Goal: Information Seeking & Learning: Understand process/instructions

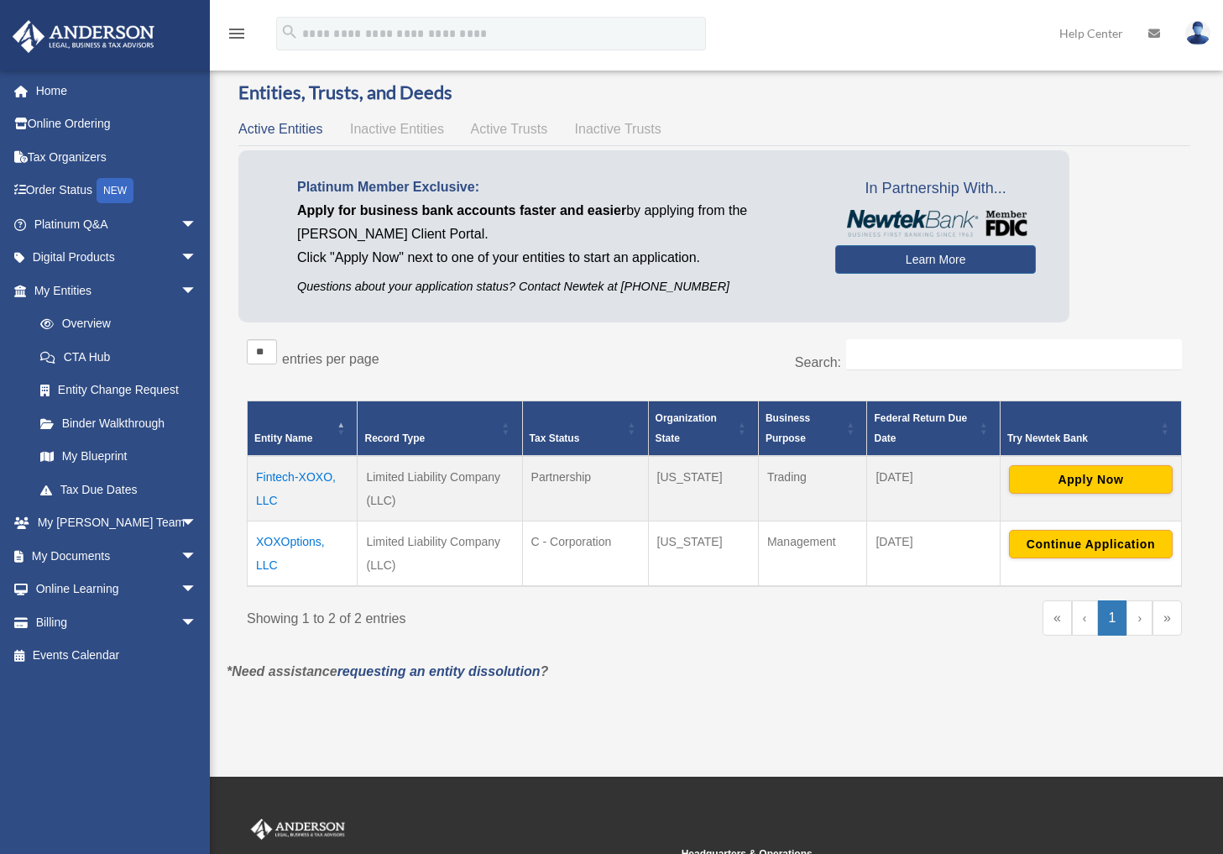
scroll to position [51, 0]
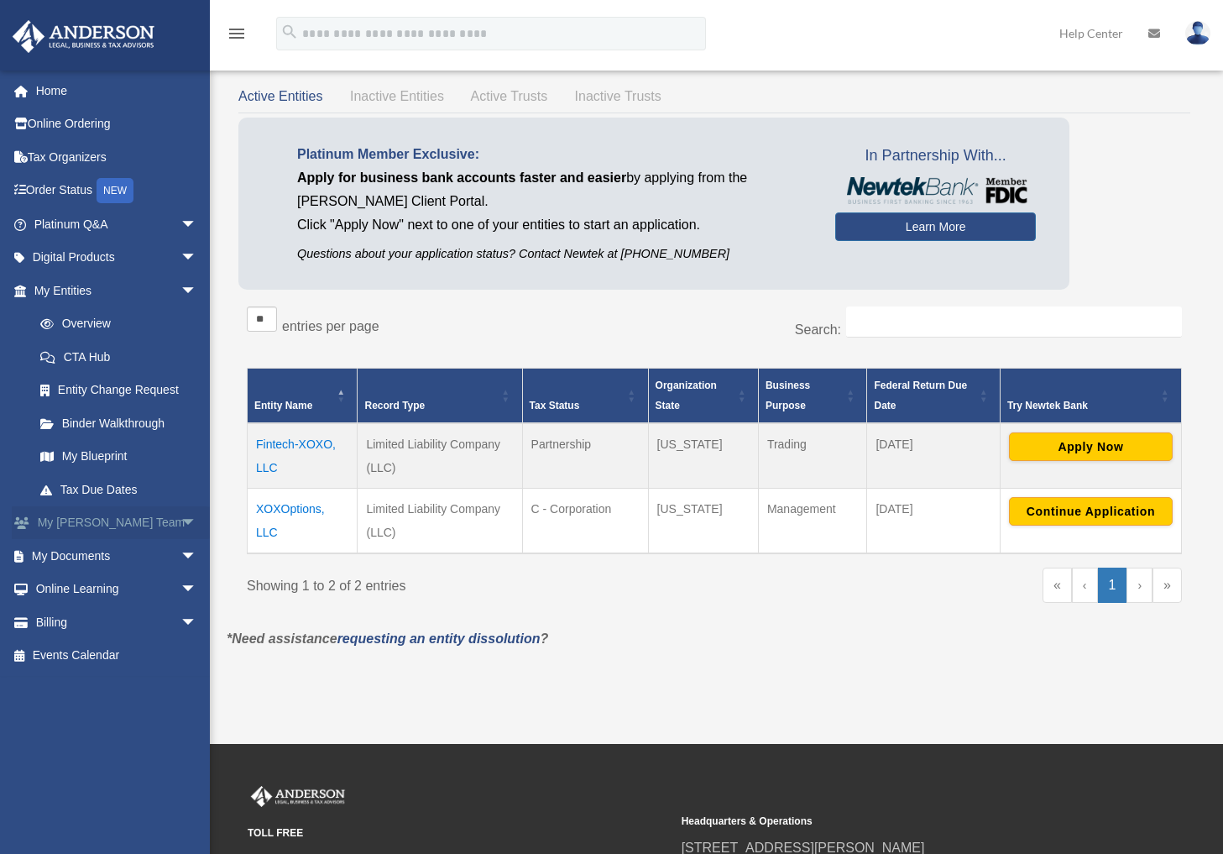
click at [83, 513] on link "My Anderson Team arrow_drop_down" at bounding box center [117, 523] width 211 height 34
click at [180, 513] on span "arrow_drop_down" at bounding box center [197, 523] width 34 height 34
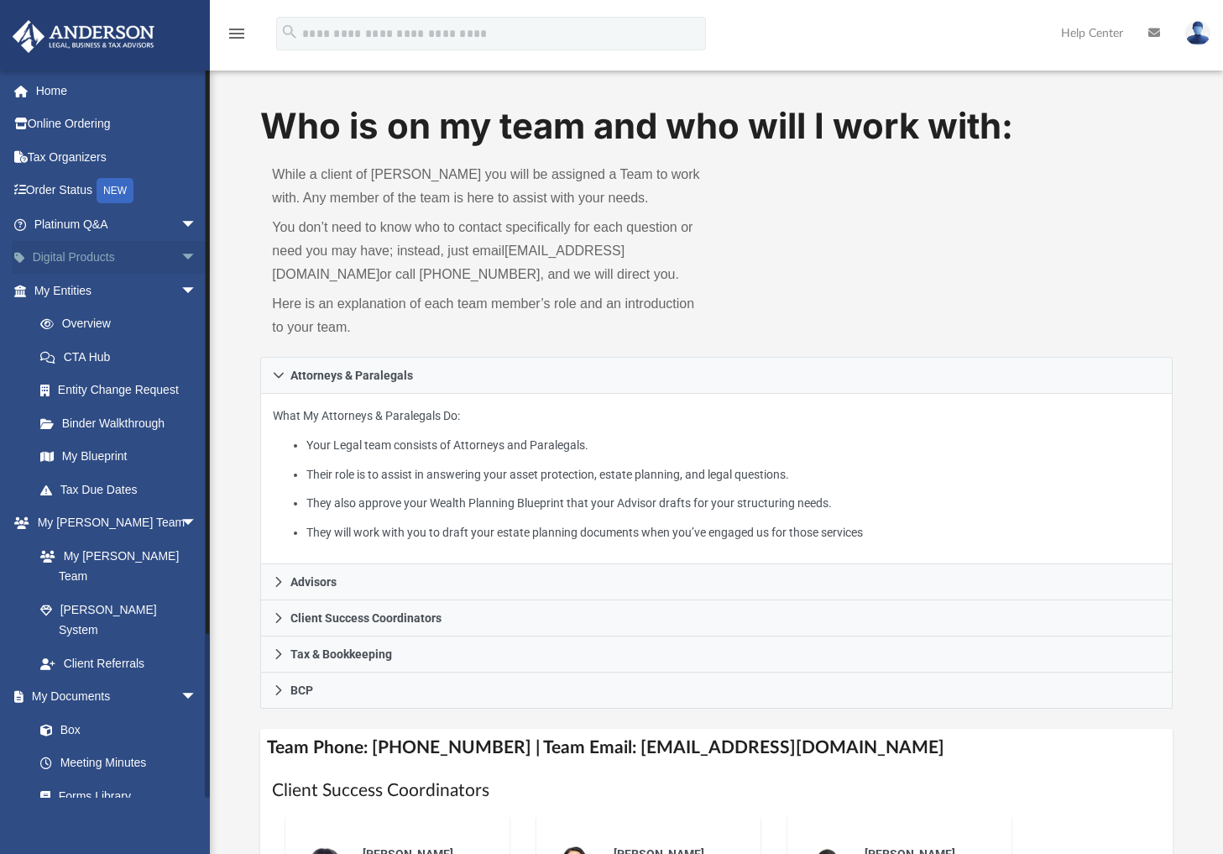
click at [98, 263] on link "Digital Products arrow_drop_down" at bounding box center [117, 258] width 211 height 34
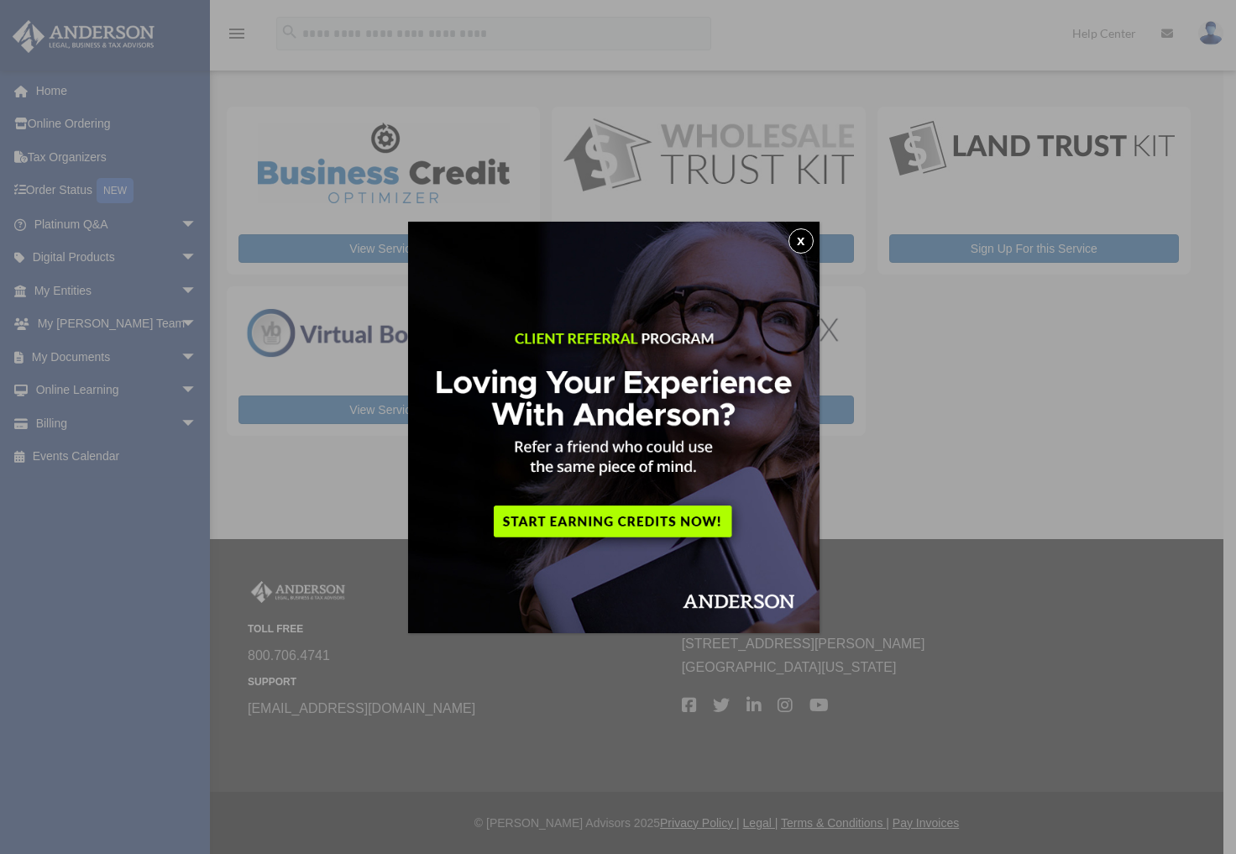
click at [648, 521] on img at bounding box center [613, 427] width 411 height 411
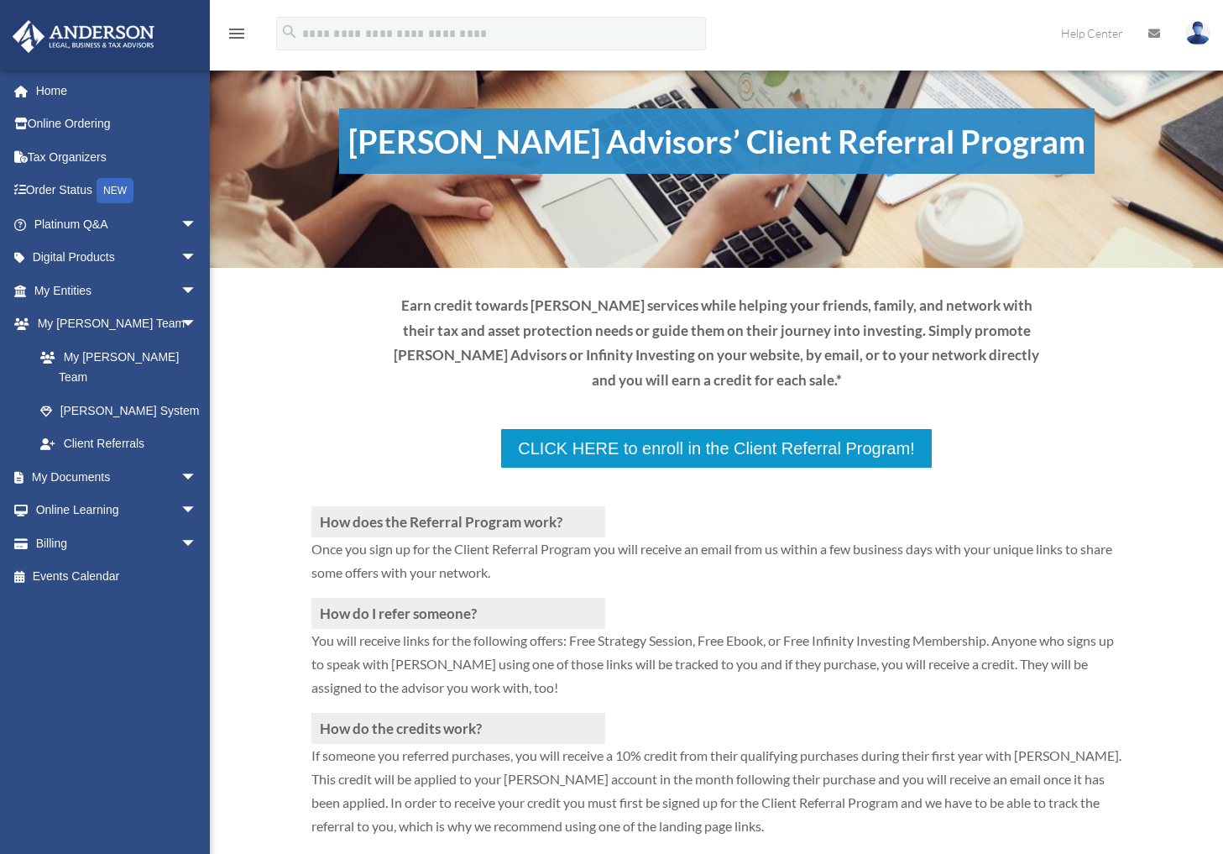
click at [725, 529] on div "How does the Referral Program work? Once you sign up for the Client Referral Pr…" at bounding box center [716, 671] width 811 height 405
click at [730, 469] on div "How does the Referral Program work? Once you sign up for the Client Referral Pr…" at bounding box center [716, 671] width 811 height 405
click at [42, 90] on link "Home" at bounding box center [117, 91] width 211 height 34
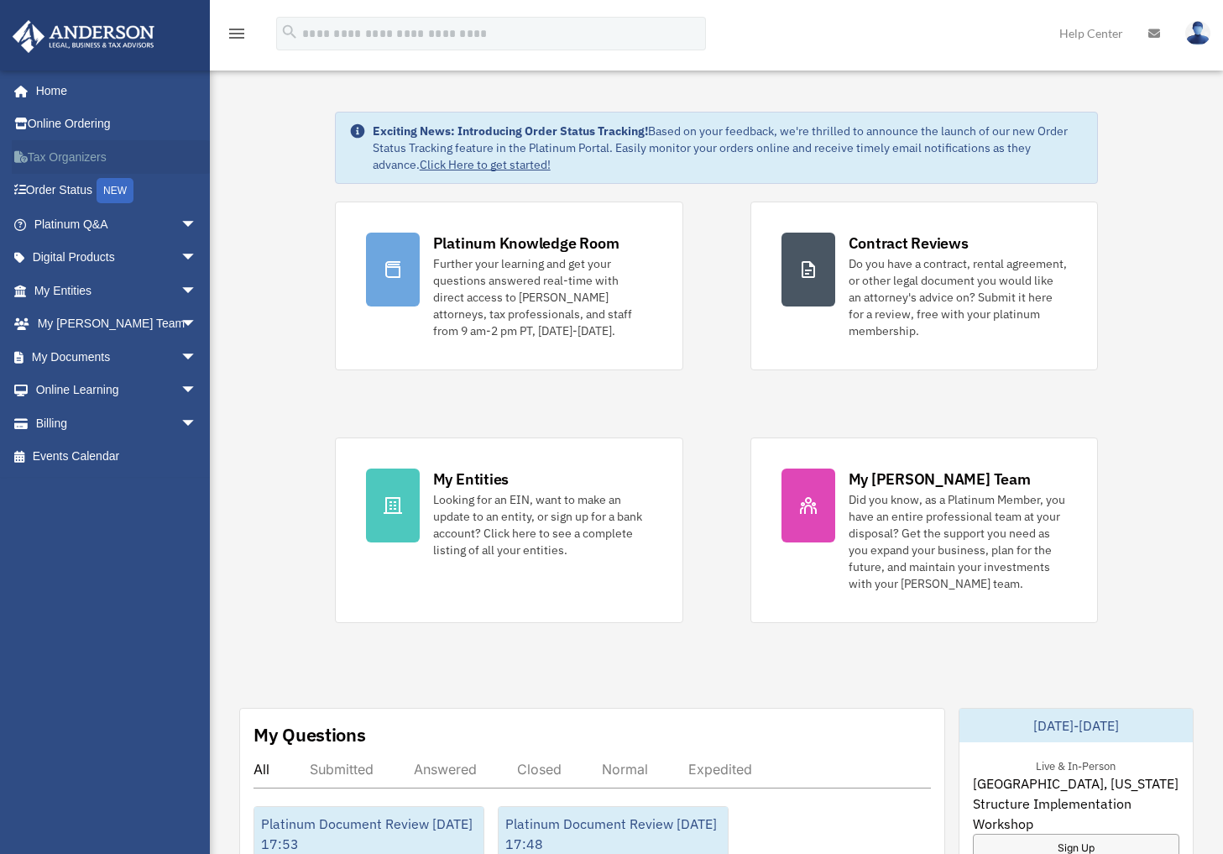
click at [74, 154] on link "Tax Organizers" at bounding box center [117, 157] width 211 height 34
